Goal: Check status: Check status

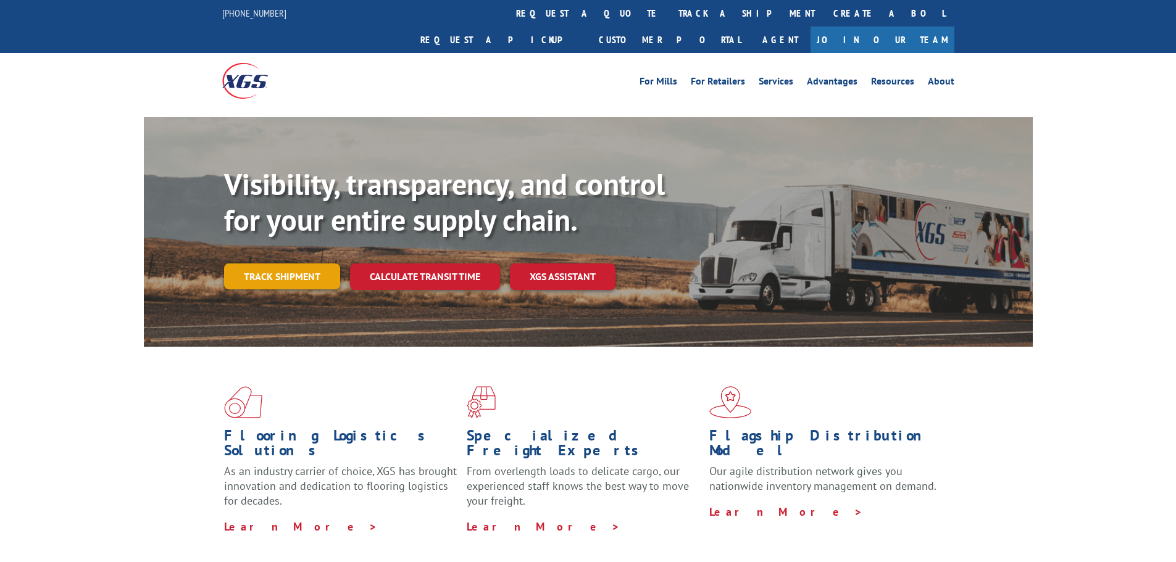
click at [304, 264] on link "Track shipment" at bounding box center [282, 277] width 116 height 26
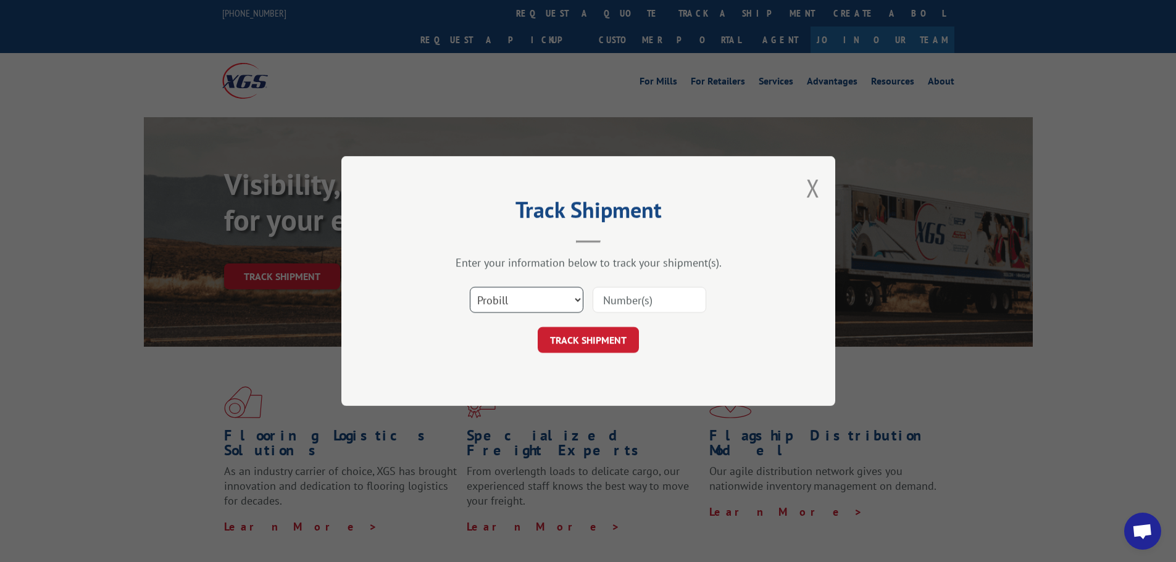
click at [560, 296] on select "Select category... Probill BOL PO" at bounding box center [527, 300] width 114 height 26
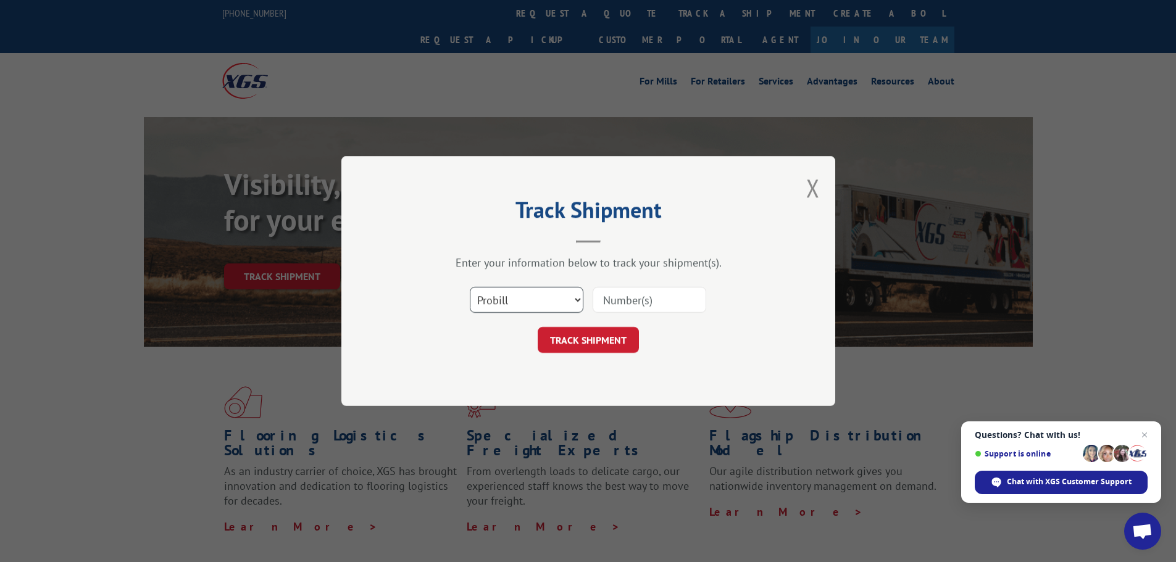
select select "bol"
click at [470, 287] on select "Select category... Probill BOL PO" at bounding box center [527, 300] width 114 height 26
click at [648, 301] on input at bounding box center [649, 300] width 114 height 26
paste input "17664227"
type input "17664227"
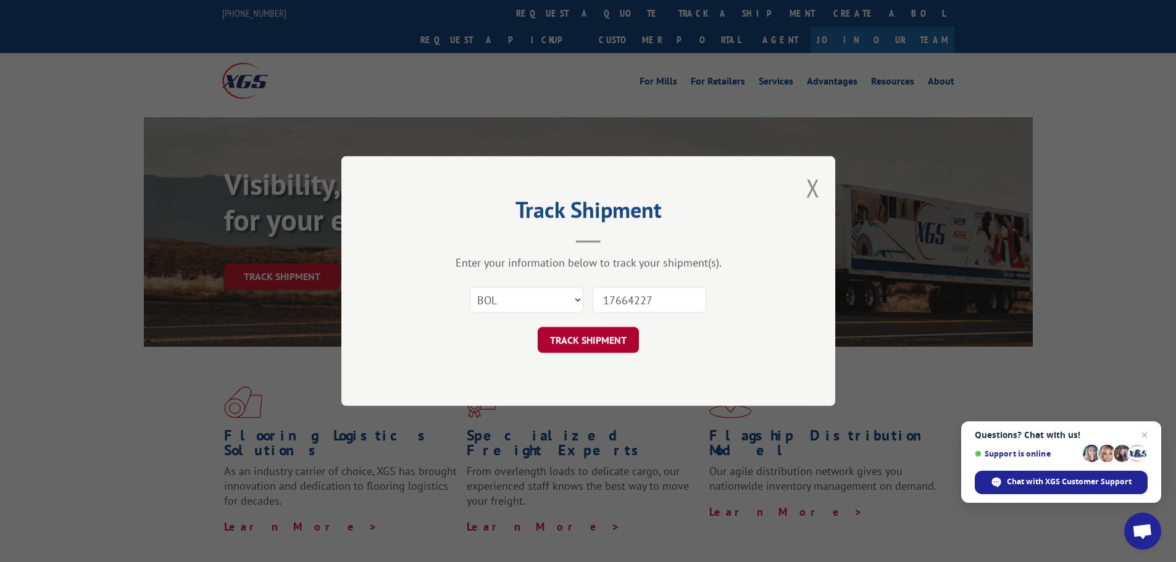
click at [606, 336] on button "TRACK SHIPMENT" at bounding box center [588, 340] width 101 height 26
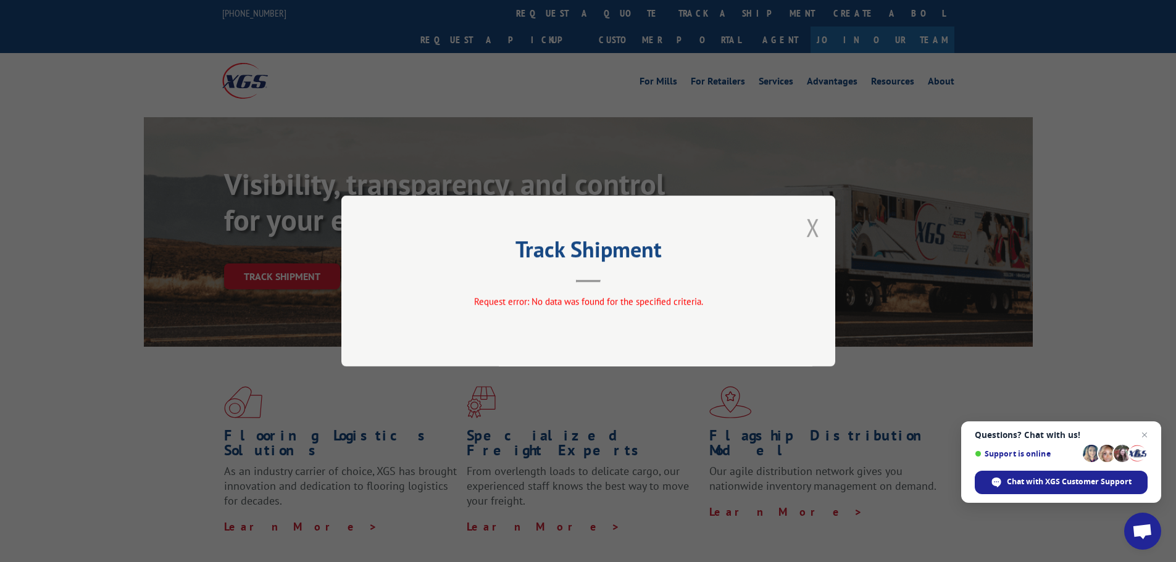
click at [813, 225] on button "Close modal" at bounding box center [813, 227] width 14 height 33
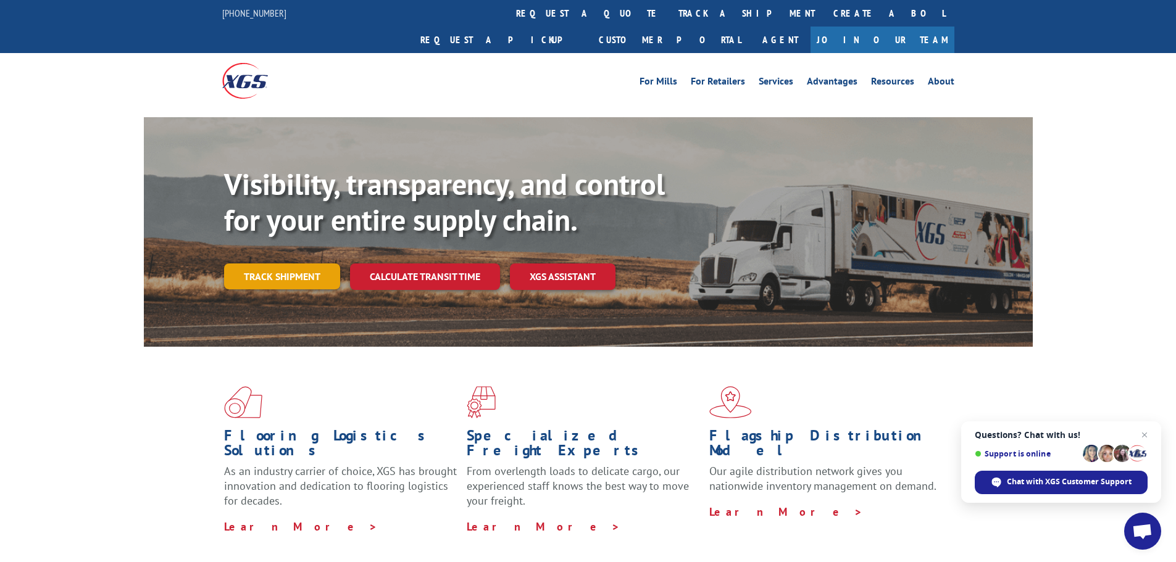
click at [314, 264] on link "Track shipment" at bounding box center [282, 277] width 116 height 26
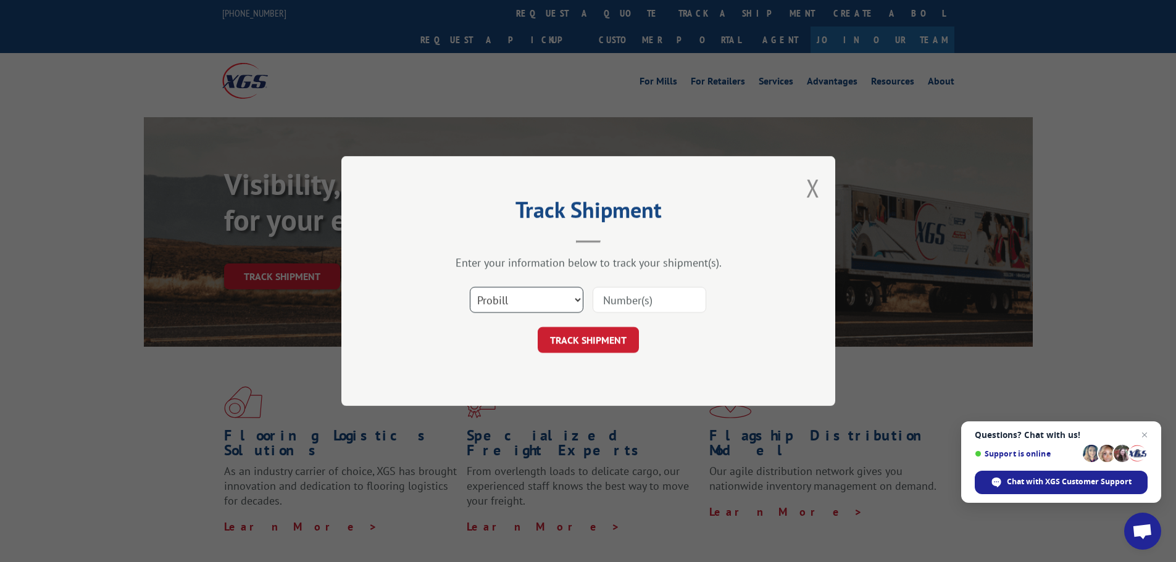
click at [508, 307] on select "Select category... Probill BOL PO" at bounding box center [527, 300] width 114 height 26
click at [470, 287] on select "Select category... Probill BOL PO" at bounding box center [527, 300] width 114 height 26
click at [640, 299] on input at bounding box center [649, 300] width 114 height 26
paste input "17664227"
type input "17664227"
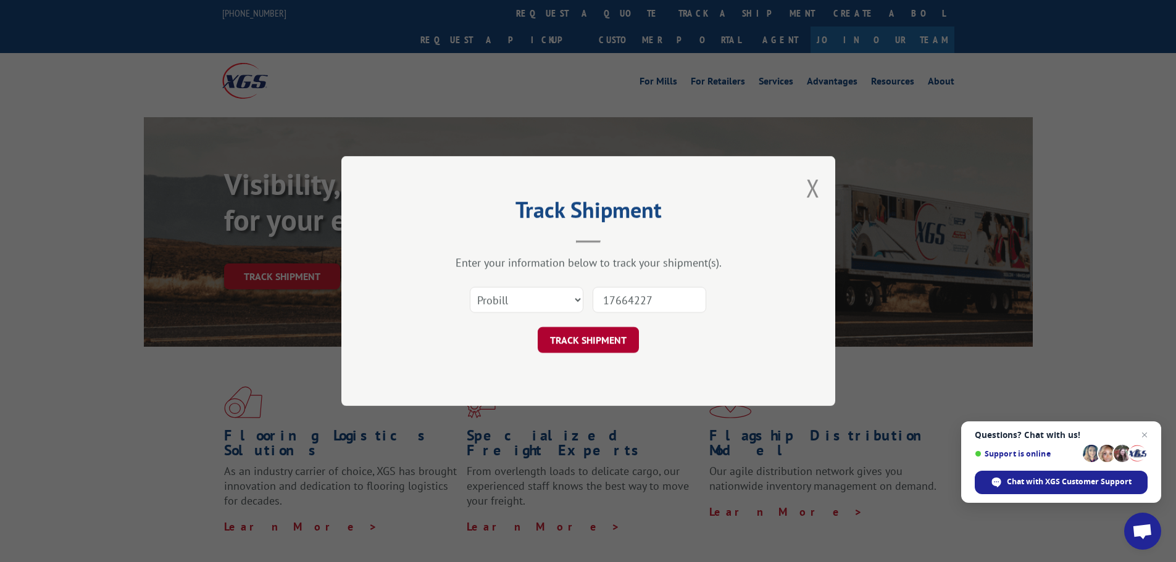
click at [586, 352] on button "TRACK SHIPMENT" at bounding box center [588, 340] width 101 height 26
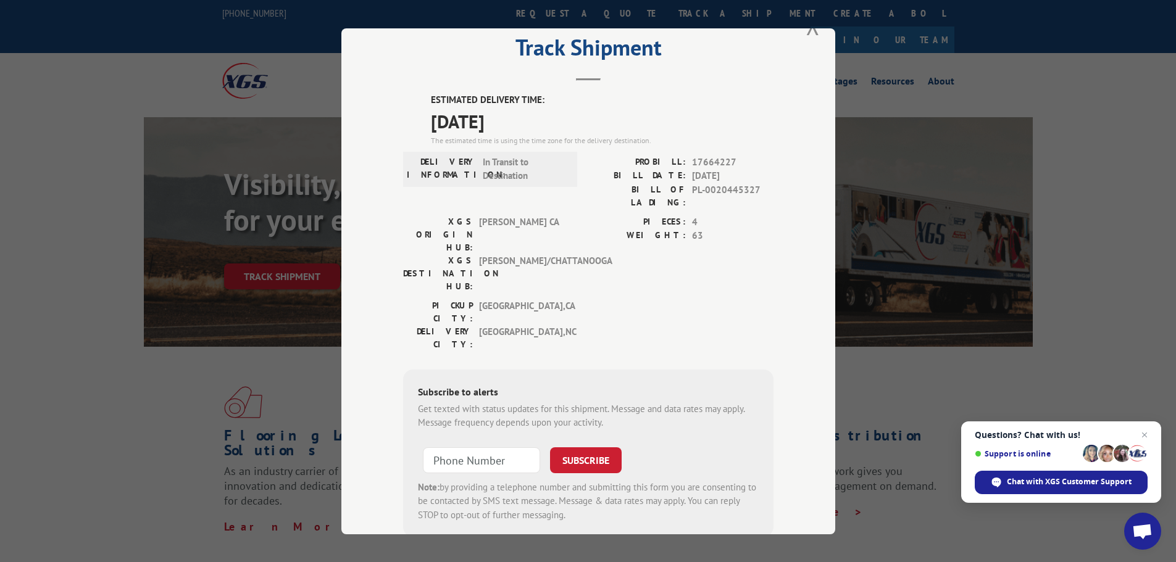
scroll to position [49, 0]
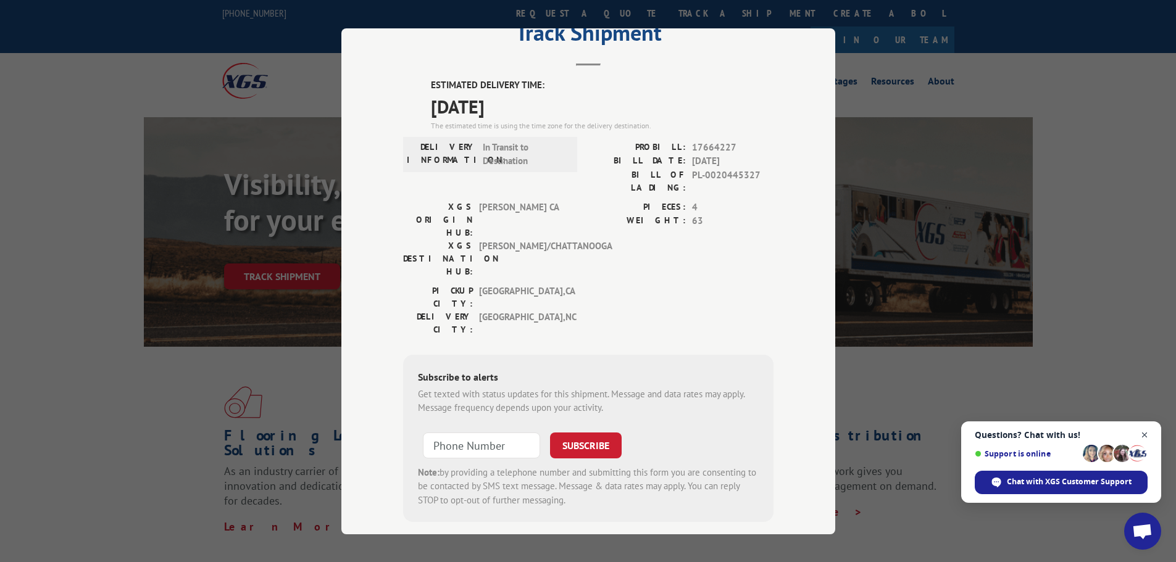
click at [1147, 434] on span "Close chat" at bounding box center [1144, 435] width 15 height 15
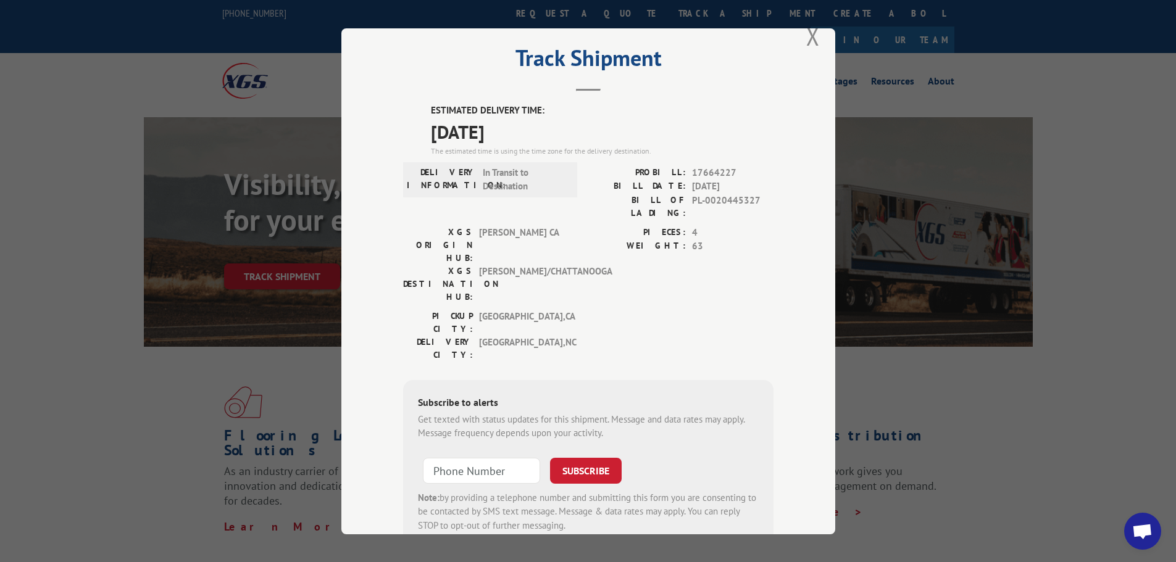
scroll to position [0, 0]
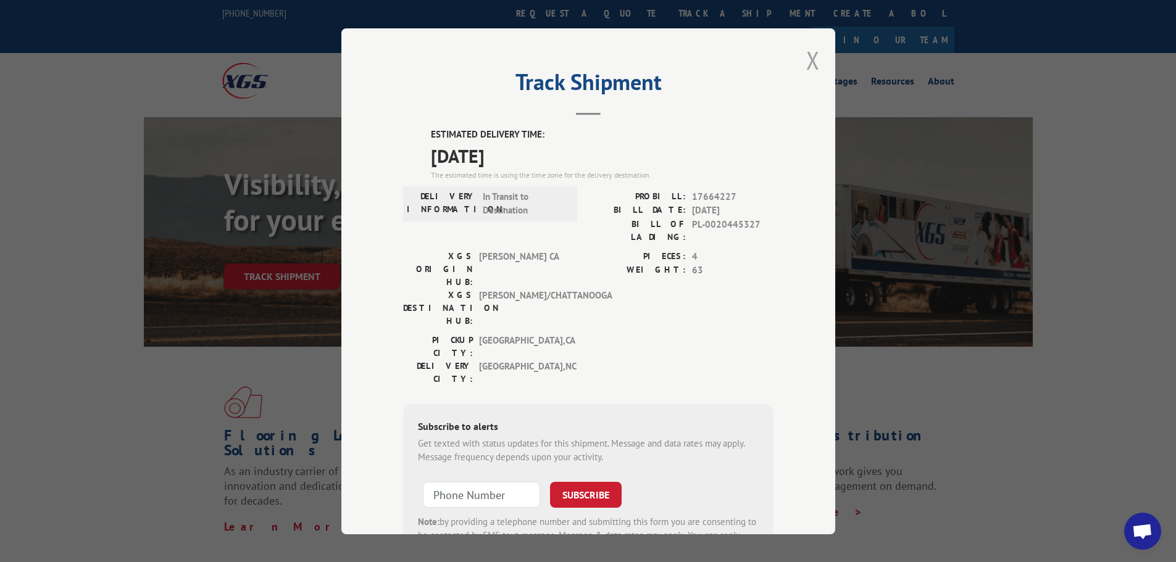
click at [817, 54] on div "Track Shipment ESTIMATED DELIVERY TIME: [DATE] The estimated time is using the …" at bounding box center [588, 281] width 494 height 506
click at [808, 56] on button "Close modal" at bounding box center [813, 60] width 14 height 33
